Goal: Answer question/provide support: Share knowledge or assist other users

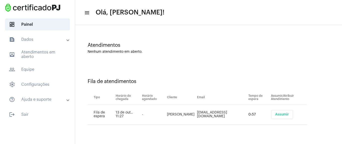
click at [286, 109] on td "Assumir" at bounding box center [288, 115] width 37 height 20
click at [286, 115] on button "Assumir" at bounding box center [282, 114] width 22 height 9
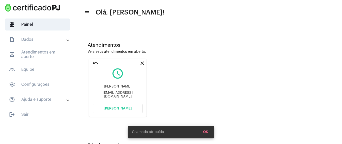
click at [113, 107] on span "[PERSON_NAME]" at bounding box center [118, 109] width 28 height 4
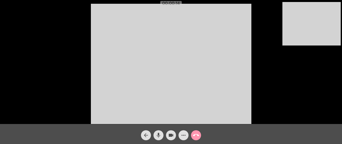
click at [182, 137] on mat-icon "more_horiz" at bounding box center [184, 136] width 6 height 6
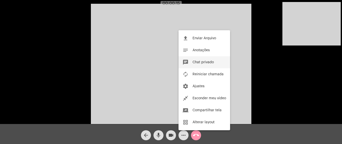
click at [208, 62] on span "Chat privado" at bounding box center [203, 63] width 21 height 4
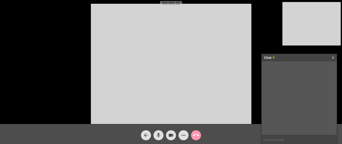
click at [223, 61] on video at bounding box center [171, 64] width 161 height 121
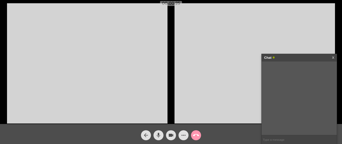
click at [130, 100] on video at bounding box center [87, 63] width 161 height 121
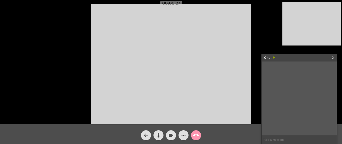
drag, startPoint x: 294, startPoint y: 134, endPoint x: 288, endPoint y: 138, distance: 7.7
click at [294, 134] on div at bounding box center [299, 99] width 75 height 74
click at [288, 139] on input "text" at bounding box center [299, 140] width 75 height 9
paste input "[URL][DOMAIN_NAME]"
type input "[URL][DOMAIN_NAME]"
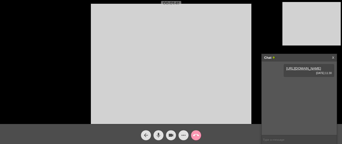
click at [231, 47] on video at bounding box center [171, 64] width 161 height 121
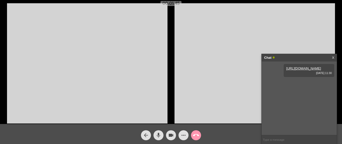
click at [138, 43] on video at bounding box center [87, 63] width 161 height 121
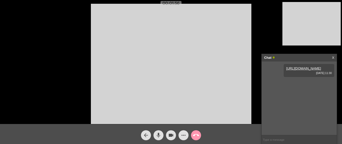
drag, startPoint x: 179, startPoint y: 76, endPoint x: 173, endPoint y: 73, distance: 7.2
click at [179, 76] on video at bounding box center [171, 64] width 161 height 121
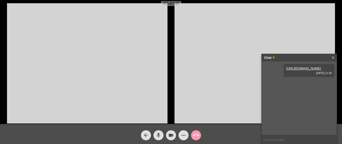
click at [76, 70] on video at bounding box center [87, 63] width 161 height 121
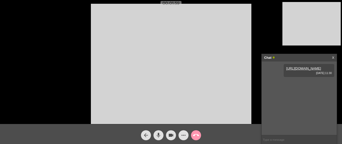
click at [204, 49] on video at bounding box center [171, 64] width 161 height 121
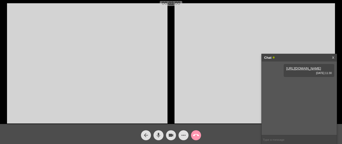
click at [88, 60] on video at bounding box center [87, 63] width 161 height 121
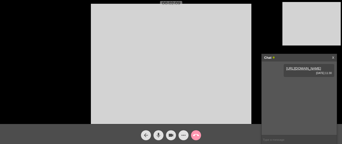
drag, startPoint x: 195, startPoint y: 79, endPoint x: 193, endPoint y: 83, distance: 4.1
click at [193, 83] on video at bounding box center [171, 64] width 161 height 121
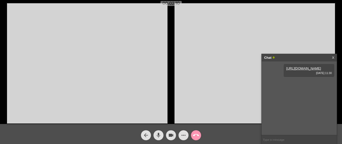
click at [108, 67] on video at bounding box center [87, 63] width 161 height 121
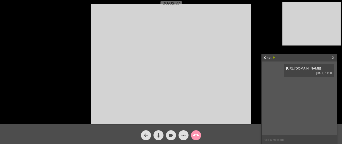
click at [277, 142] on input "text" at bounding box center [299, 140] width 75 height 9
paste input "[URL][DOMAIN_NAME]"
type input "[URL][DOMAIN_NAME]"
click at [277, 138] on input "text" at bounding box center [299, 140] width 75 height 9
paste input "[URL][DOMAIN_NAME]"
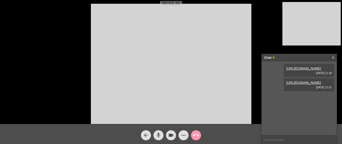
type input "[URL][DOMAIN_NAME]"
click at [200, 68] on video at bounding box center [171, 64] width 161 height 121
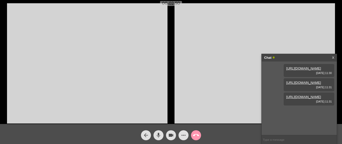
click at [106, 56] on video at bounding box center [87, 63] width 161 height 121
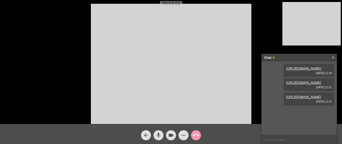
click at [197, 133] on mat-icon "call_end" at bounding box center [196, 136] width 6 height 6
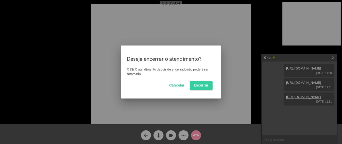
click at [202, 89] on button "Encerrar" at bounding box center [201, 85] width 23 height 9
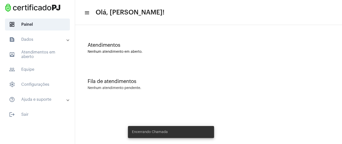
click at [161, 14] on mat-toolbar-row "menu Olá, [PERSON_NAME]!" at bounding box center [208, 13] width 267 height 16
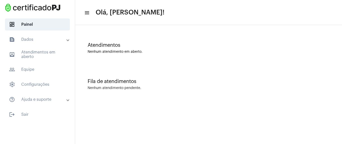
click at [268, 22] on mat-toolbar "menu Olá, [PERSON_NAME]!" at bounding box center [208, 12] width 267 height 25
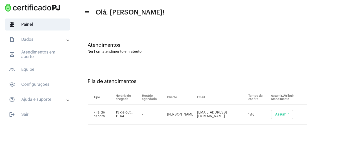
click at [275, 112] on button "Assumir" at bounding box center [282, 114] width 22 height 9
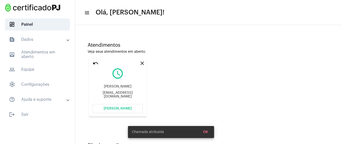
click at [129, 113] on button "[PERSON_NAME]" at bounding box center [118, 108] width 50 height 9
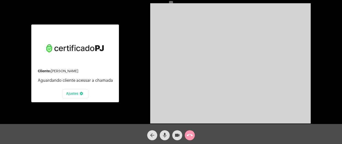
click at [192, 140] on span "call_end" at bounding box center [190, 136] width 6 height 10
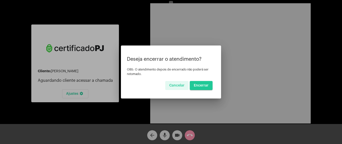
click at [200, 86] on span "Encerrar" at bounding box center [201, 86] width 15 height 4
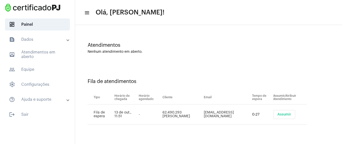
click at [292, 115] on button "Assumir" at bounding box center [285, 114] width 22 height 9
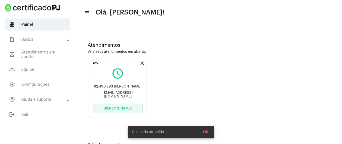
click at [134, 105] on button "[PERSON_NAME]" at bounding box center [118, 108] width 50 height 9
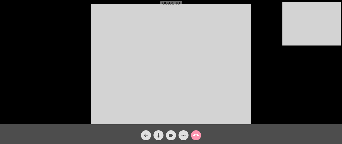
click at [186, 138] on mat-icon "more_horiz" at bounding box center [184, 136] width 6 height 6
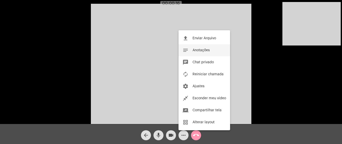
click at [205, 48] on button "notes Anotações" at bounding box center [205, 50] width 52 height 12
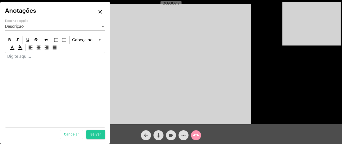
click at [36, 68] on div at bounding box center [55, 90] width 100 height 76
click at [35, 55] on p at bounding box center [55, 56] width 96 height 5
drag, startPoint x: 96, startPoint y: 12, endPoint x: 96, endPoint y: 15, distance: 3.3
click at [96, 13] on button "close" at bounding box center [100, 12] width 10 height 10
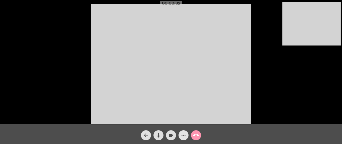
click at [185, 135] on mat-icon "more_horiz" at bounding box center [184, 136] width 6 height 6
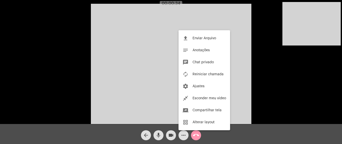
drag, startPoint x: 42, startPoint y: 74, endPoint x: 42, endPoint y: 71, distance: 3.3
click at [42, 73] on div at bounding box center [171, 72] width 342 height 144
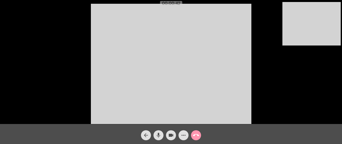
click at [184, 133] on mat-icon "more_horiz" at bounding box center [184, 136] width 6 height 6
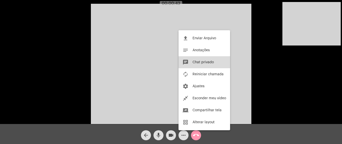
click at [213, 59] on button "chat Chat privado" at bounding box center [205, 62] width 52 height 12
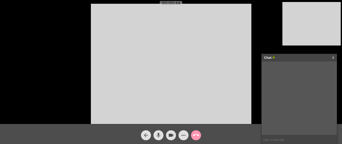
click at [278, 138] on input "text" at bounding box center [299, 140] width 75 height 9
click at [278, 140] on input "text" at bounding box center [299, 140] width 75 height 9
paste input "[URL][DOMAIN_NAME]"
type input "[URL][DOMAIN_NAME]"
click at [196, 136] on mat-icon "call_end" at bounding box center [196, 136] width 6 height 6
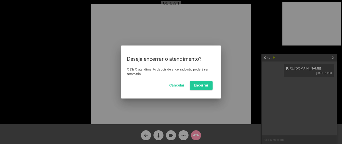
click at [207, 93] on mat-dialog-container "Deseja encerrar o atendimento? OBS: O atendimento depois de encerrado não poder…" at bounding box center [171, 72] width 100 height 53
click at [205, 89] on button "Encerrar" at bounding box center [201, 85] width 23 height 9
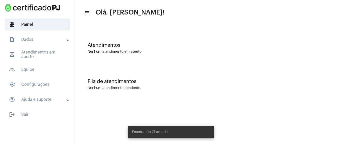
click at [137, 46] on div "Atendimentos" at bounding box center [209, 46] width 242 height 6
